Goal: Transaction & Acquisition: Book appointment/travel/reservation

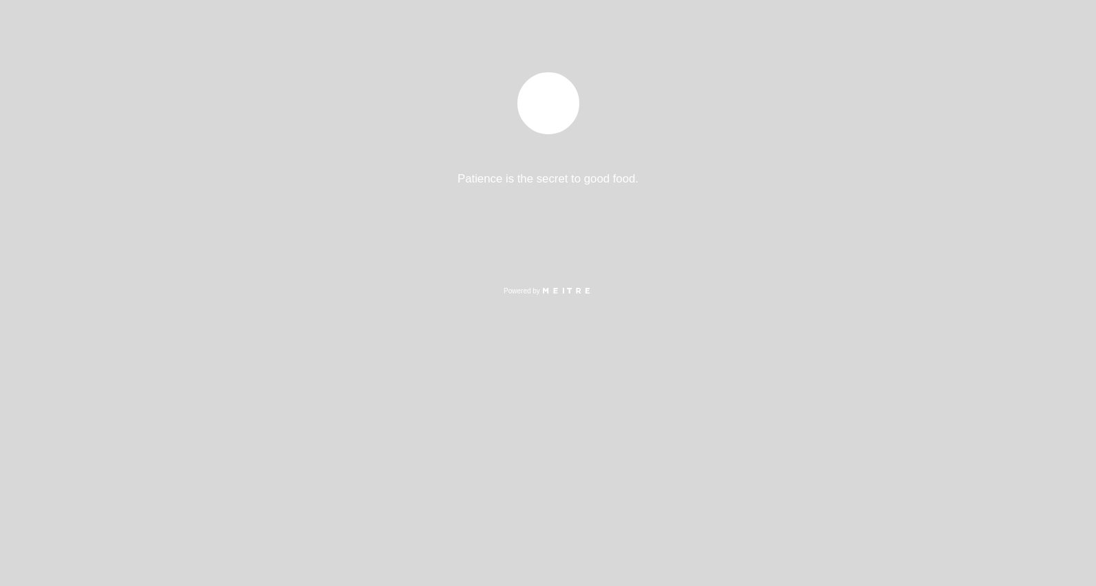
select select "pt"
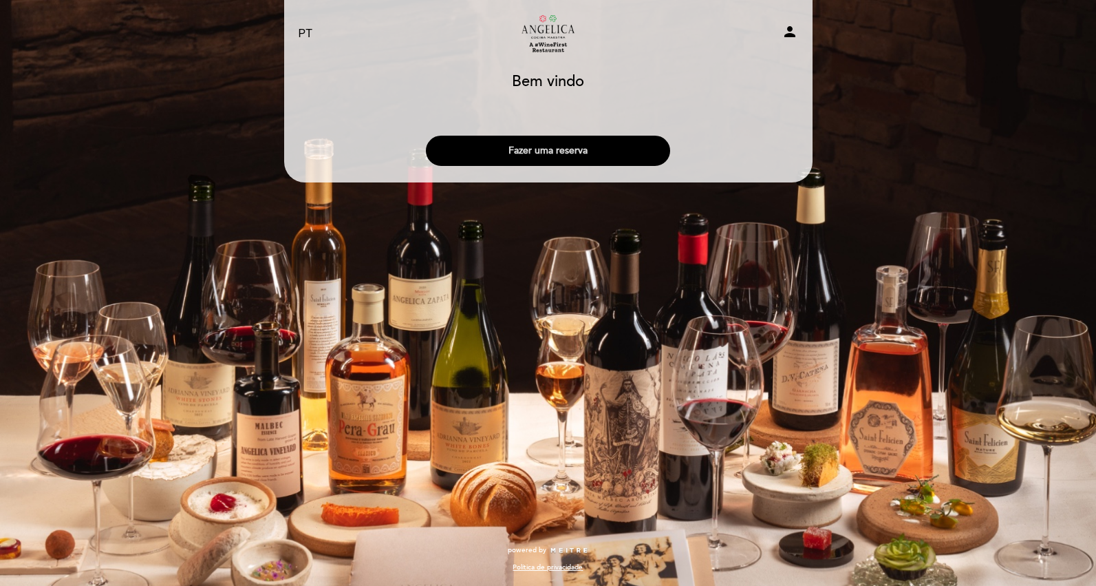
click at [549, 147] on button "Fazer uma reserva" at bounding box center [548, 151] width 244 height 30
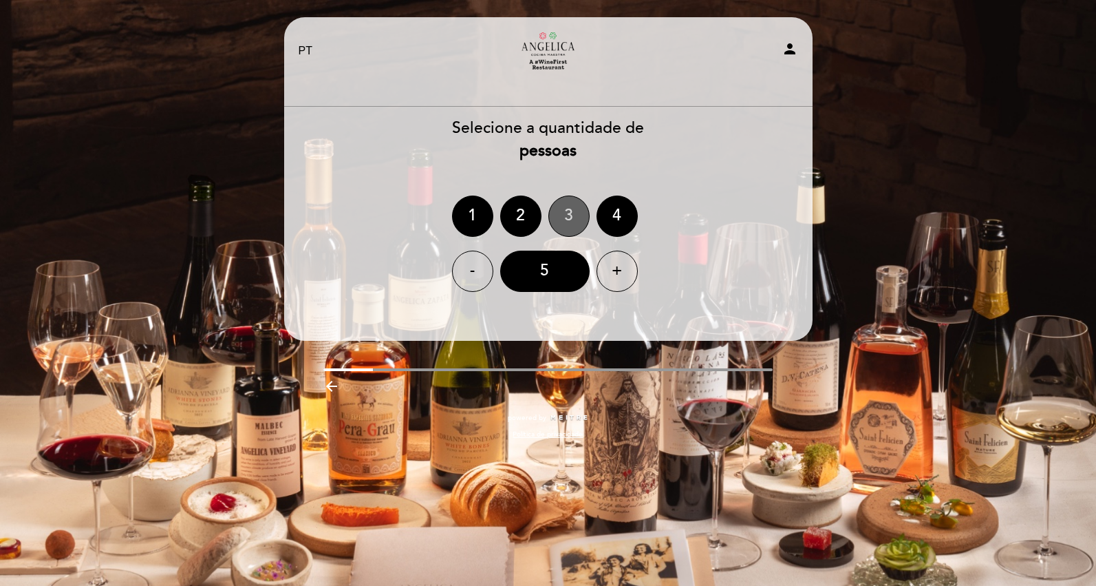
click at [569, 216] on div "3" at bounding box center [569, 215] width 41 height 41
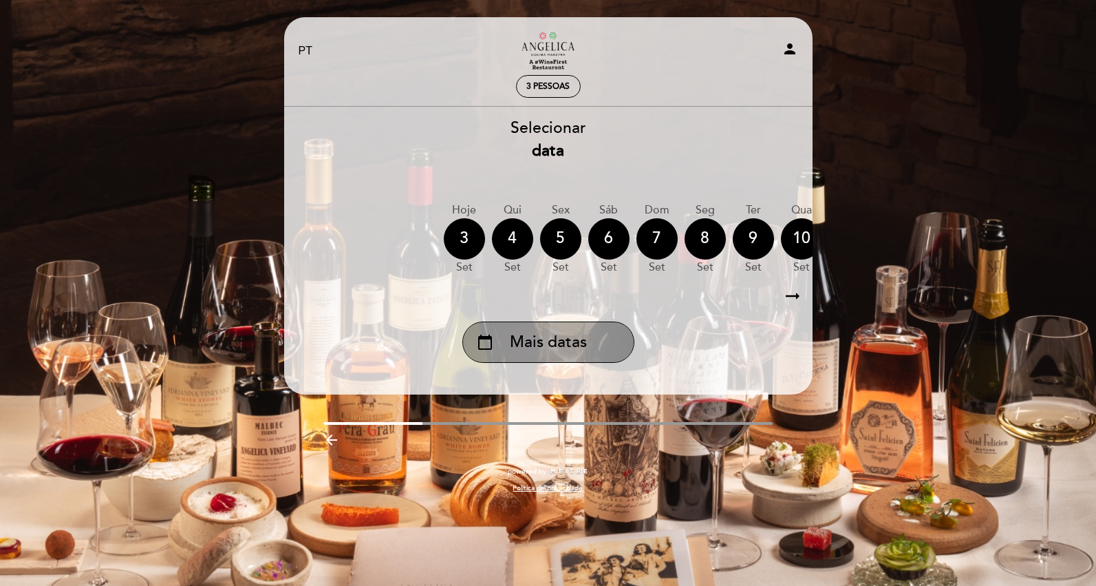
click at [569, 359] on div "calendar_today Mais datas" at bounding box center [549, 341] width 172 height 41
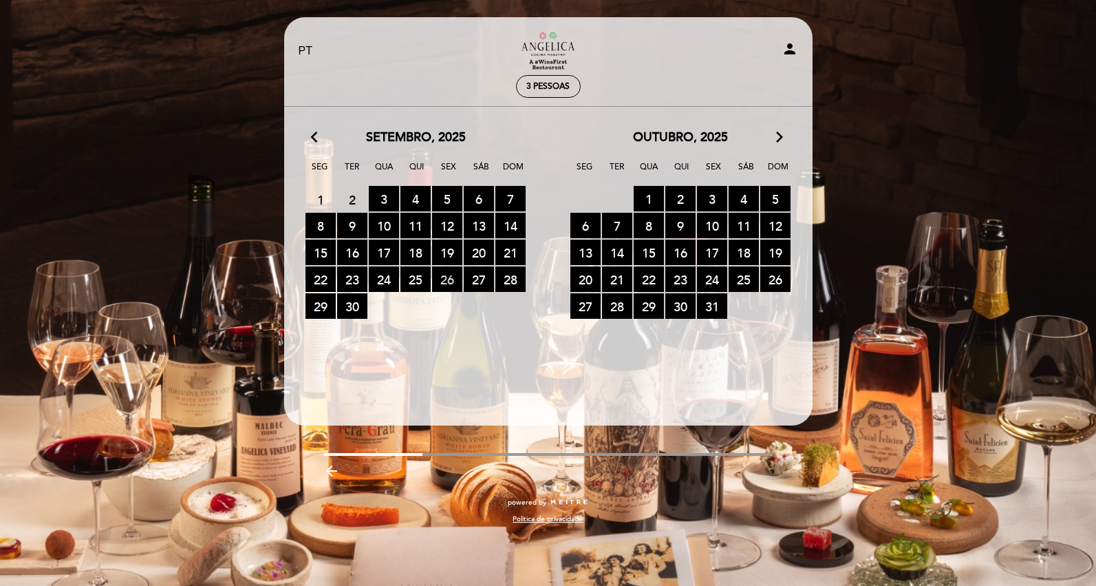
click at [448, 275] on span "26 RESERVAS DISPONÍVEIS" at bounding box center [447, 278] width 30 height 25
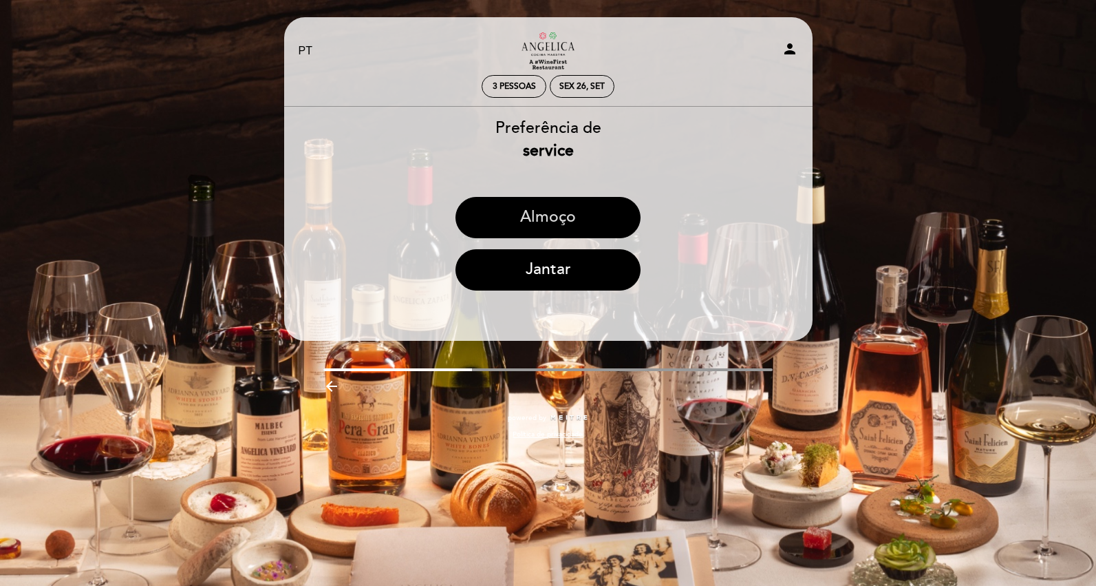
click at [551, 219] on button "Almoço" at bounding box center [548, 217] width 185 height 41
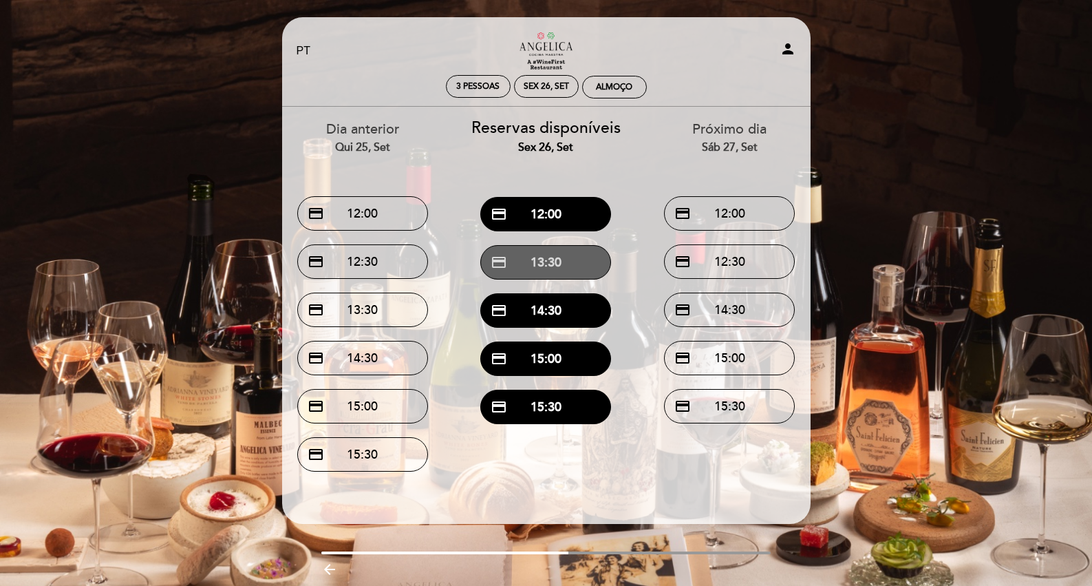
click at [545, 264] on button "credit_card 13:30" at bounding box center [545, 262] width 131 height 34
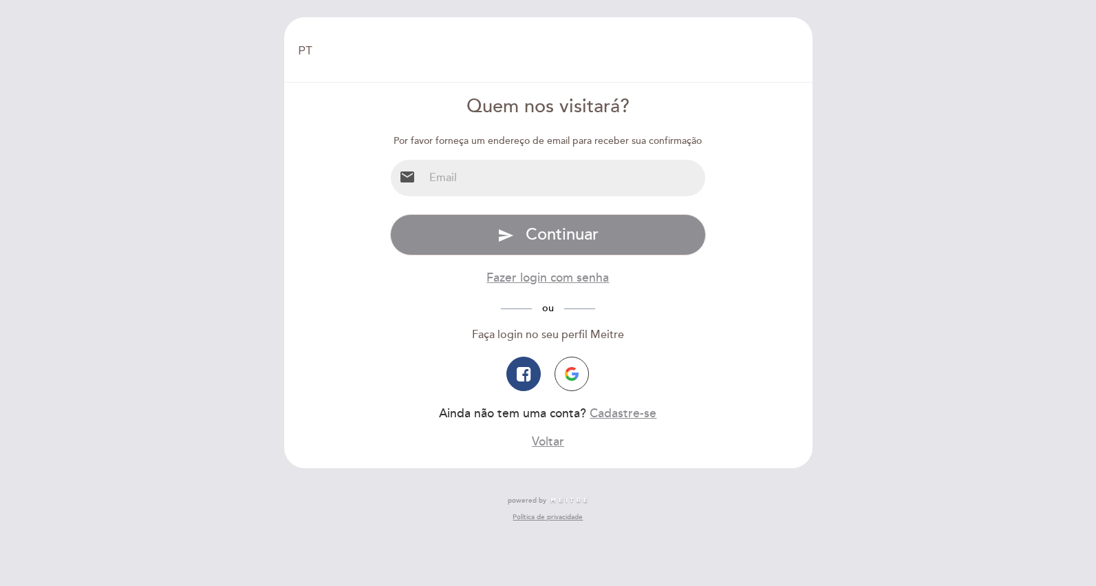
select select "pt"
click at [451, 175] on input "email" at bounding box center [565, 178] width 282 height 36
click at [392, 66] on div "EN ES PT" at bounding box center [548, 51] width 520 height 48
